Goal: Task Accomplishment & Management: Use online tool/utility

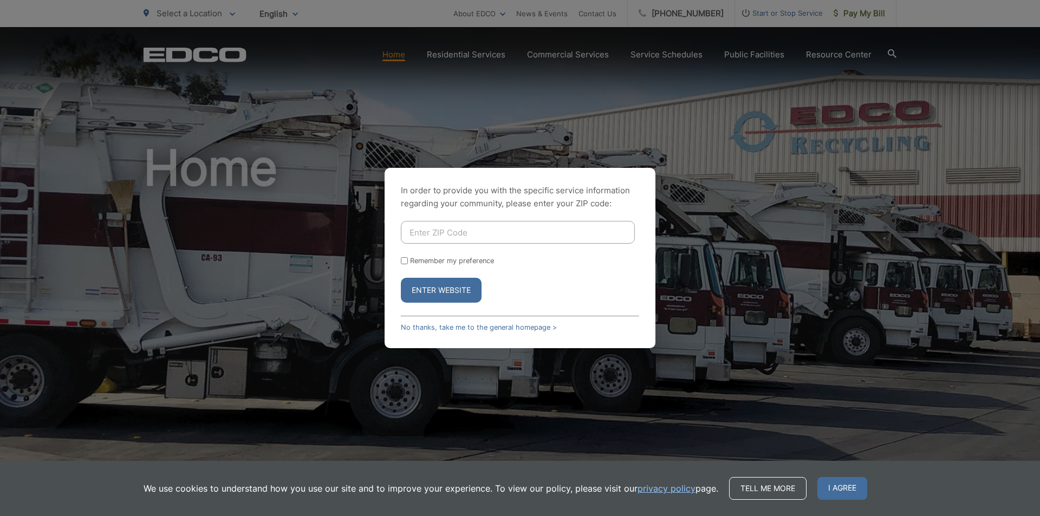
click at [473, 219] on div "In order to provide you with the specific service information regarding your co…" at bounding box center [520, 258] width 271 height 180
click at [466, 227] on input "Enter ZIP Code" at bounding box center [518, 232] width 234 height 23
type input "92082"
click at [447, 285] on button "Enter Website" at bounding box center [441, 290] width 81 height 25
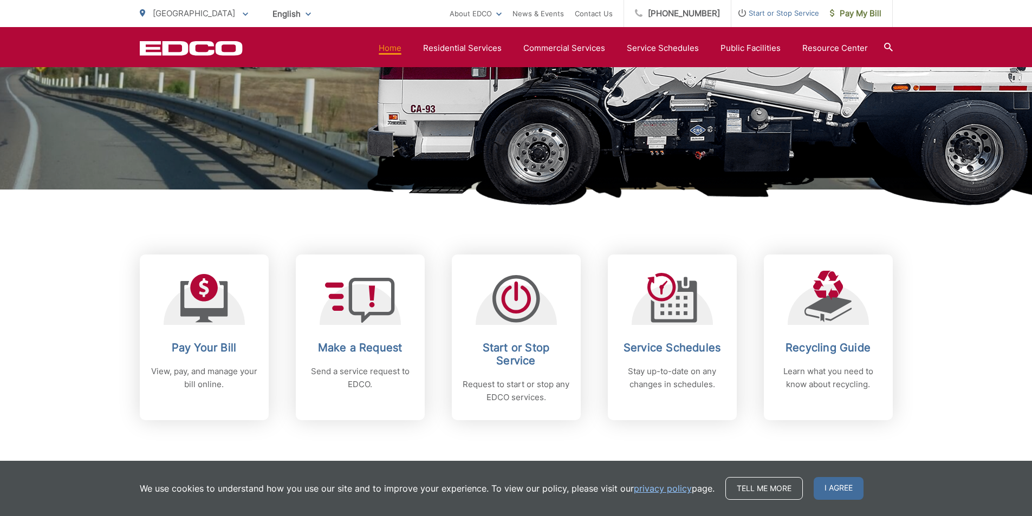
scroll to position [325, 0]
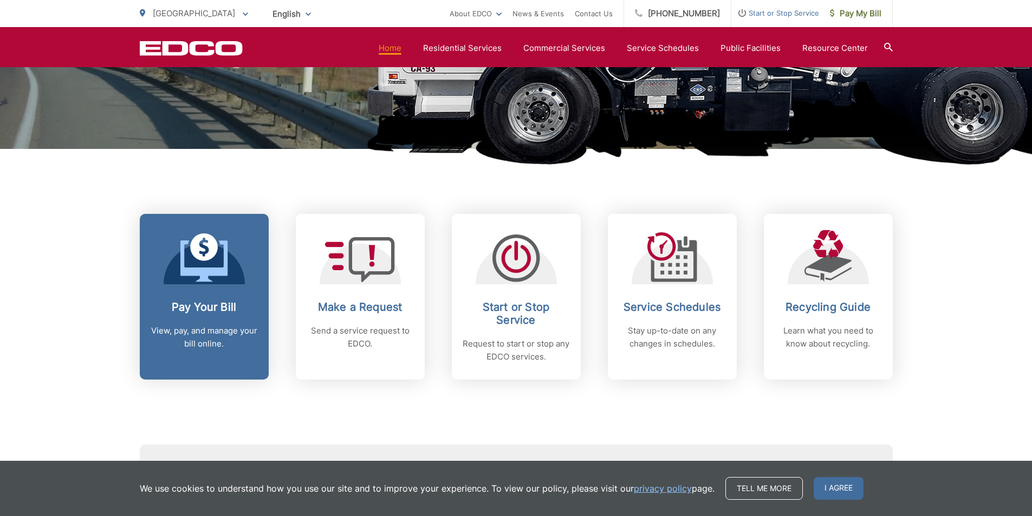
click at [195, 328] on p "View, pay, and manage your bill online." at bounding box center [204, 337] width 107 height 26
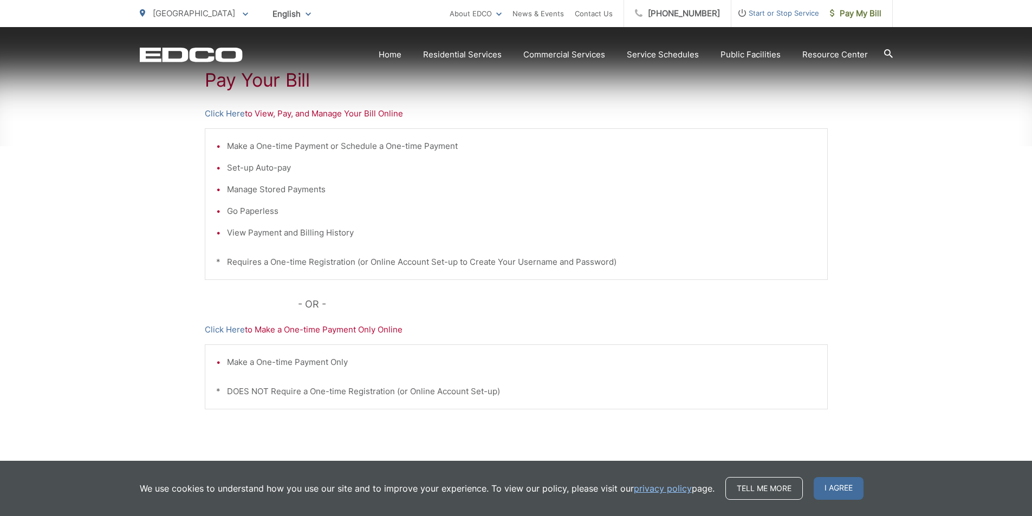
scroll to position [217, 0]
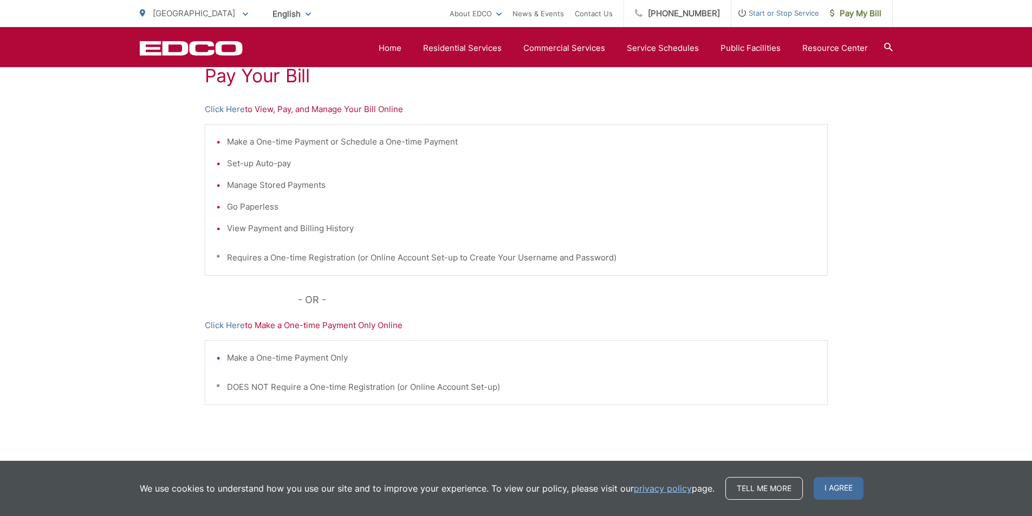
click at [296, 330] on p "Click Here to Make a One-time Payment Only Online" at bounding box center [516, 325] width 623 height 13
click at [225, 326] on link "Click Here" at bounding box center [225, 325] width 40 height 13
